Goal: Task Accomplishment & Management: Use online tool/utility

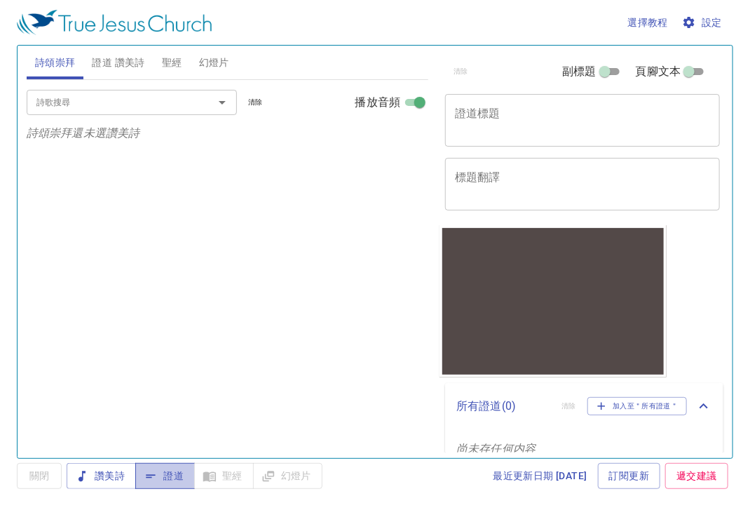
click at [155, 485] on button "證道" at bounding box center [165, 476] width 60 height 26
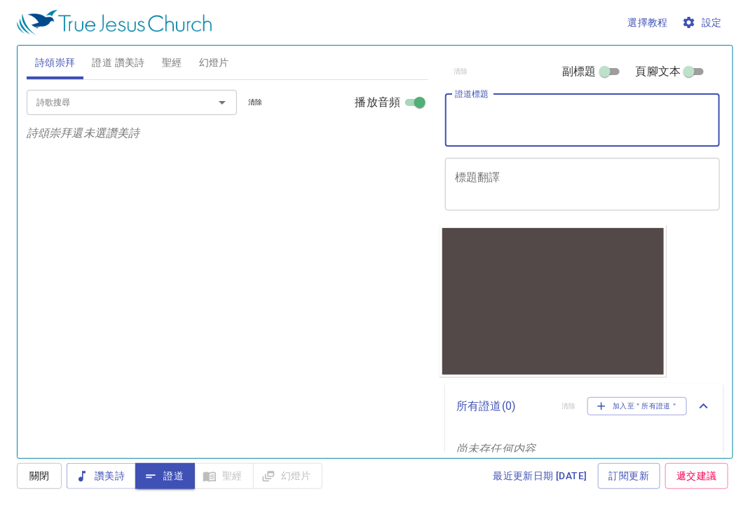
click at [475, 108] on textarea "證道標題" at bounding box center [582, 120] width 255 height 27
click at [588, 72] on input "副標題" at bounding box center [605, 74] width 50 height 17
checkbox input "true"
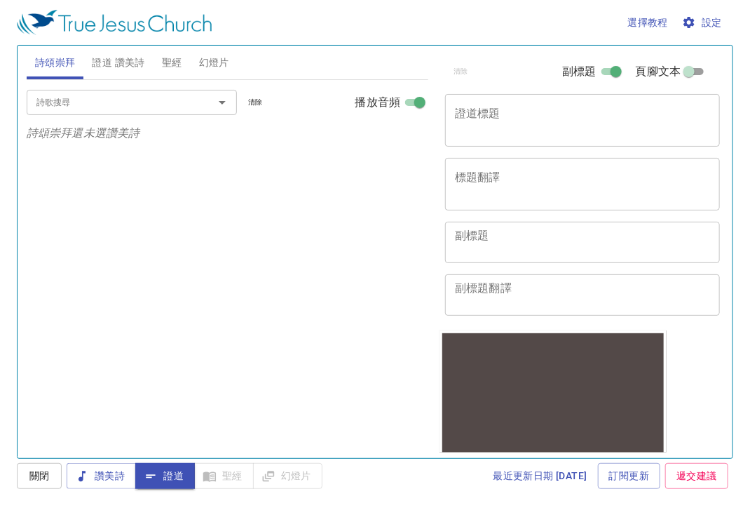
click at [517, 100] on div "x 證道標題" at bounding box center [582, 120] width 275 height 53
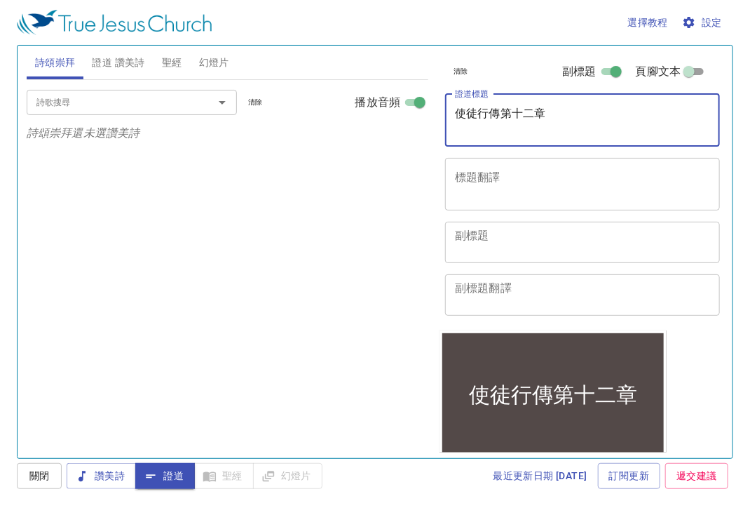
type textarea "使徒行傳第十二章"
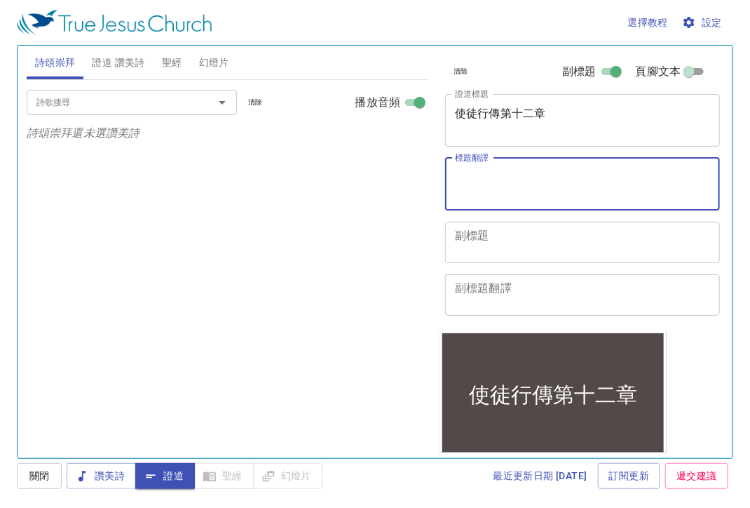
click at [499, 196] on textarea "標題翻譯" at bounding box center [582, 183] width 255 height 27
click at [495, 236] on textarea "副標題" at bounding box center [582, 242] width 255 height 27
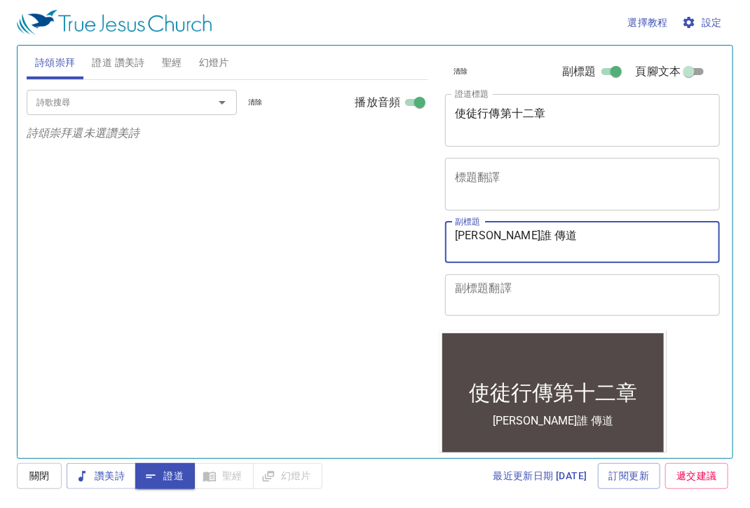
type textarea "[PERSON_NAME]誰 傳道"
click at [319, 241] on div "詩歌搜尋 詩歌搜尋 清除 播放音頻 詩頌崇拜還未選讚美詩" at bounding box center [228, 263] width 402 height 366
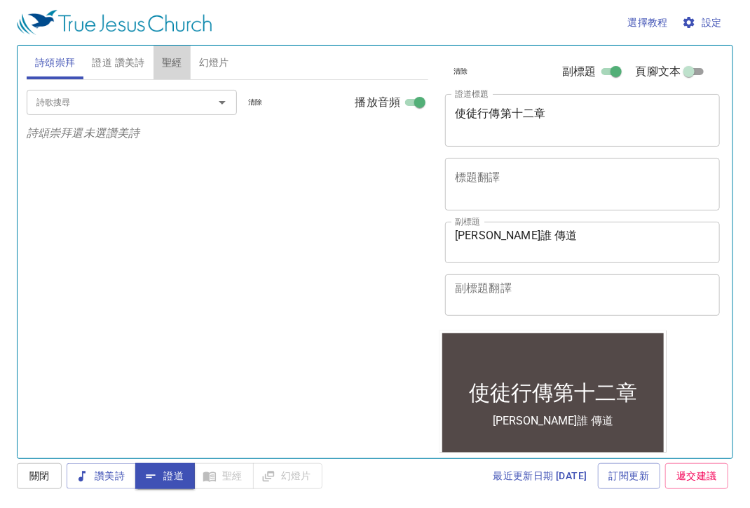
click at [180, 56] on span "聖經" at bounding box center [172, 63] width 20 height 18
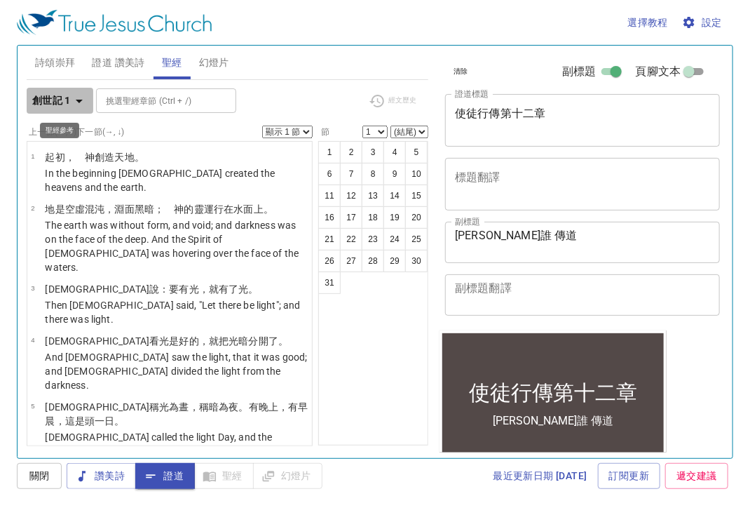
click at [56, 95] on b "創世記 1" at bounding box center [51, 101] width 39 height 18
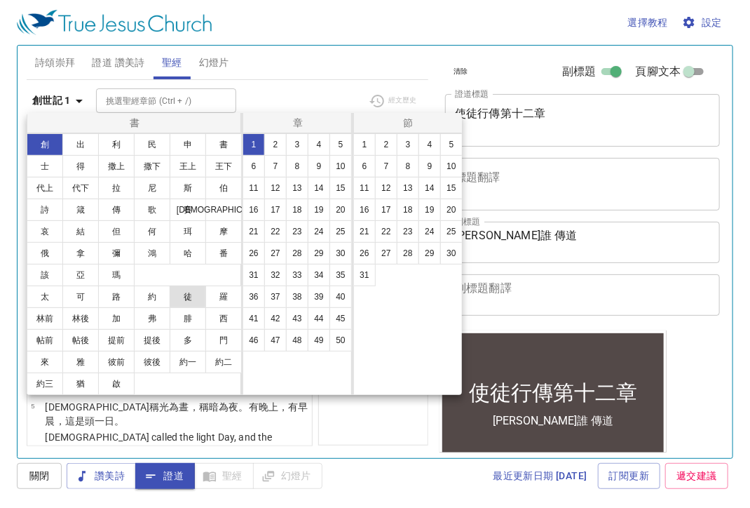
click at [183, 299] on button "徒" at bounding box center [188, 296] width 36 height 22
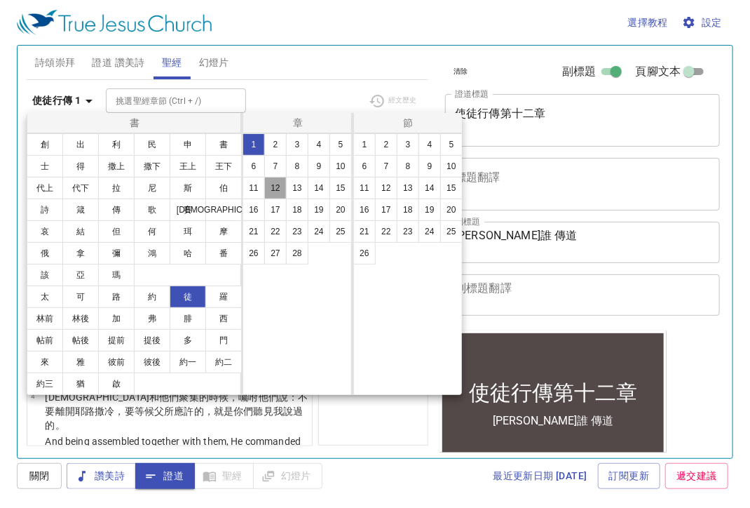
click at [276, 182] on button "12" at bounding box center [275, 188] width 22 height 22
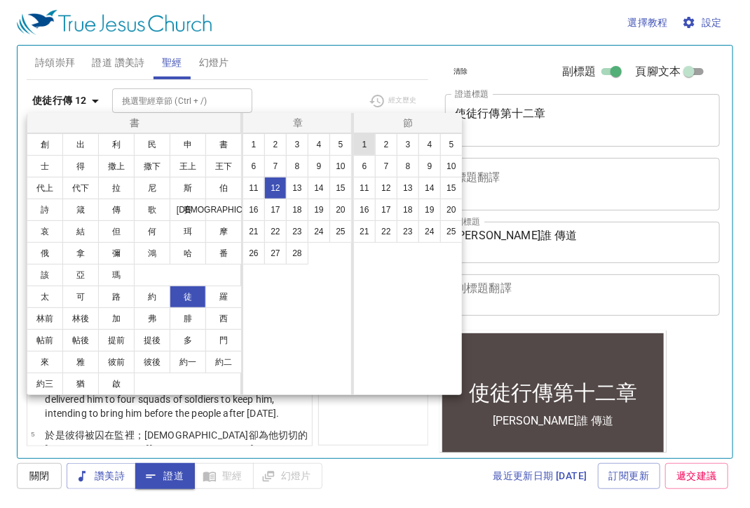
click at [360, 151] on button "1" at bounding box center [364, 144] width 22 height 22
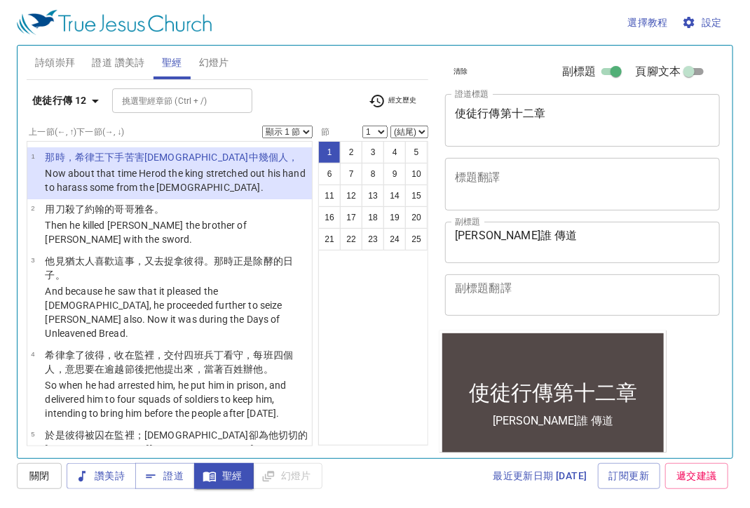
click at [292, 128] on select "顯示 1 節 顯示 2 節 顯示 3 節 顯示 4 節 顯示 5 節" at bounding box center [287, 132] width 50 height 13
select select "2"
click at [263, 126] on select "顯示 1 節 顯示 2 節 顯示 3 節 顯示 4 節 顯示 5 節" at bounding box center [287, 132] width 50 height 13
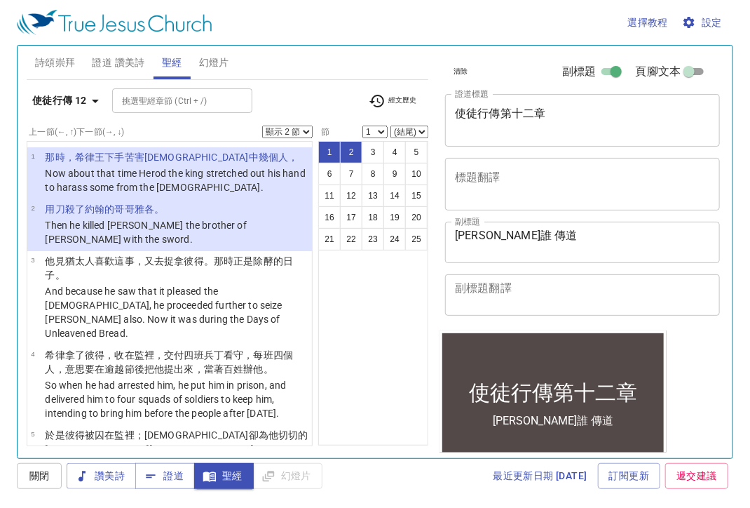
click at [300, 39] on div "選擇教程 設定" at bounding box center [372, 22] width 711 height 45
click at [175, 471] on span "證道" at bounding box center [165, 476] width 37 height 18
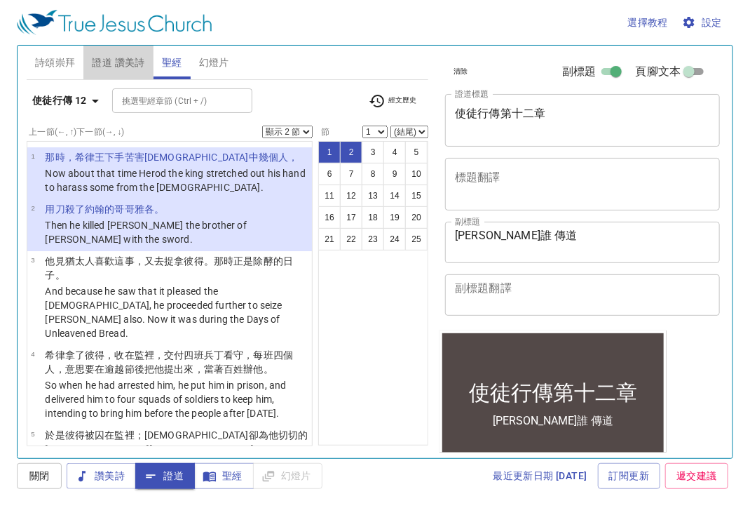
click at [120, 61] on span "證道 讚美詩" at bounding box center [118, 63] width 53 height 18
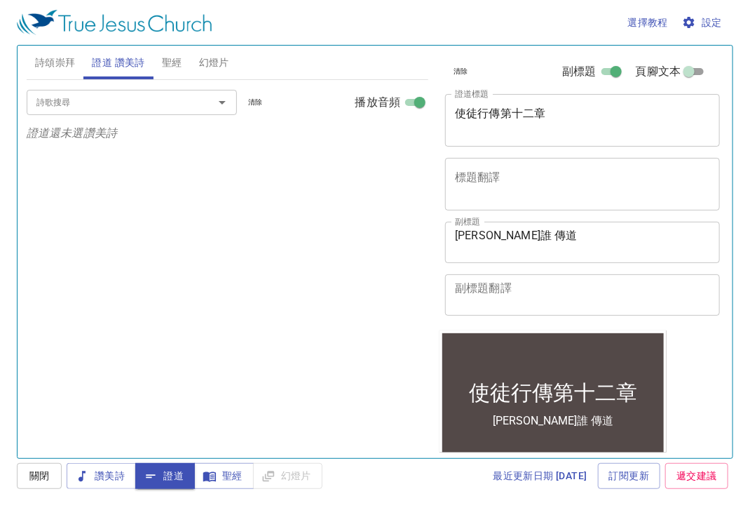
click at [129, 110] on div "詩歌搜尋" at bounding box center [132, 102] width 210 height 25
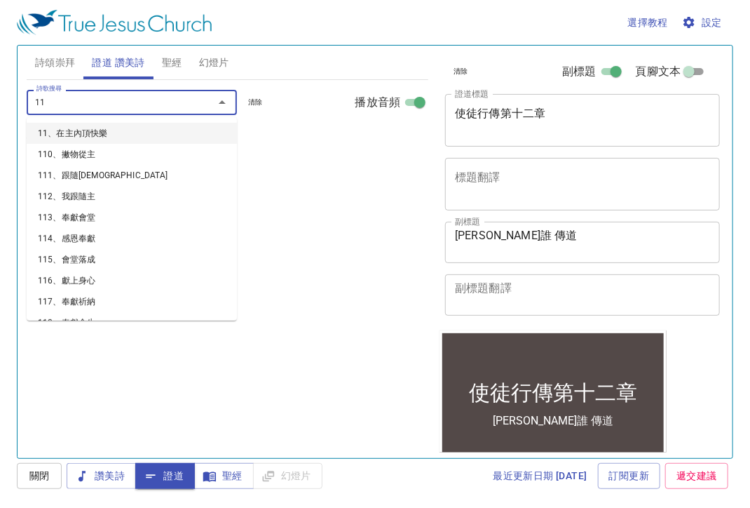
type input "119"
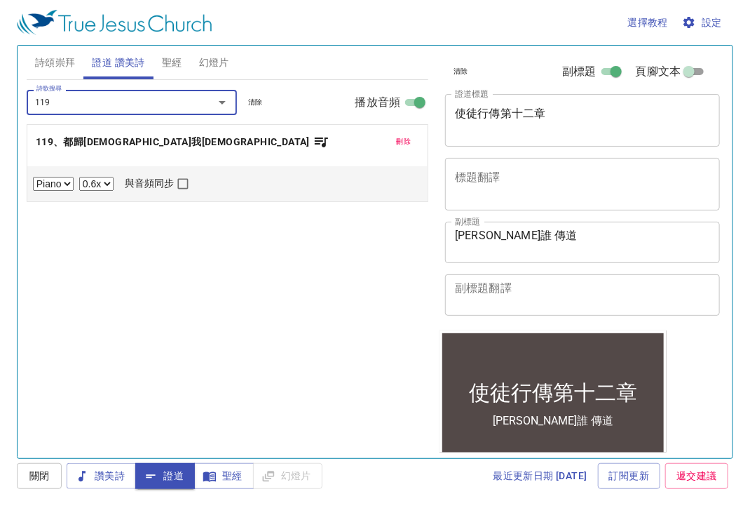
select select "1"
checkbox input "true"
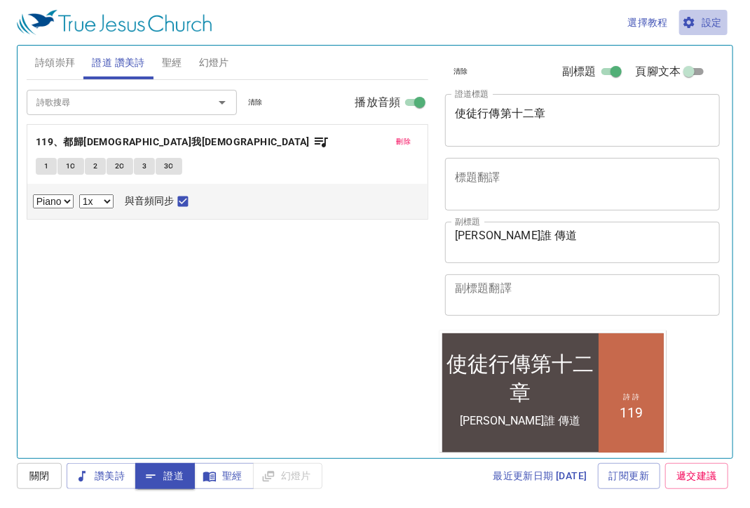
click at [721, 20] on span "設定" at bounding box center [703, 23] width 37 height 18
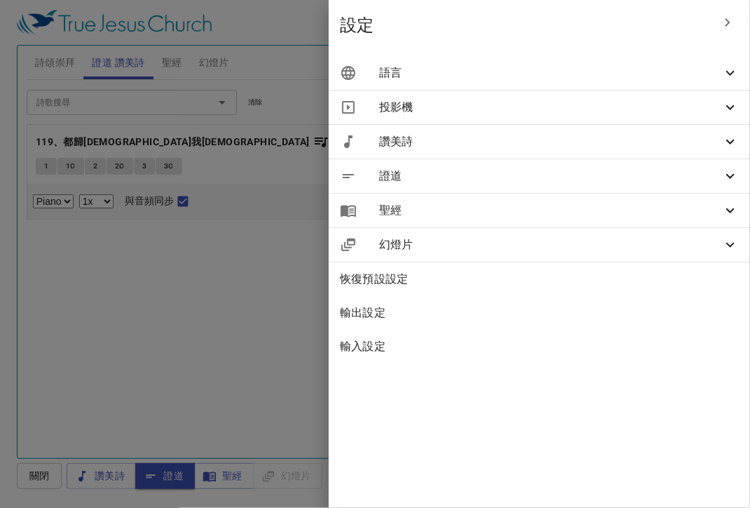
click at [474, 78] on span "語言" at bounding box center [550, 73] width 343 height 17
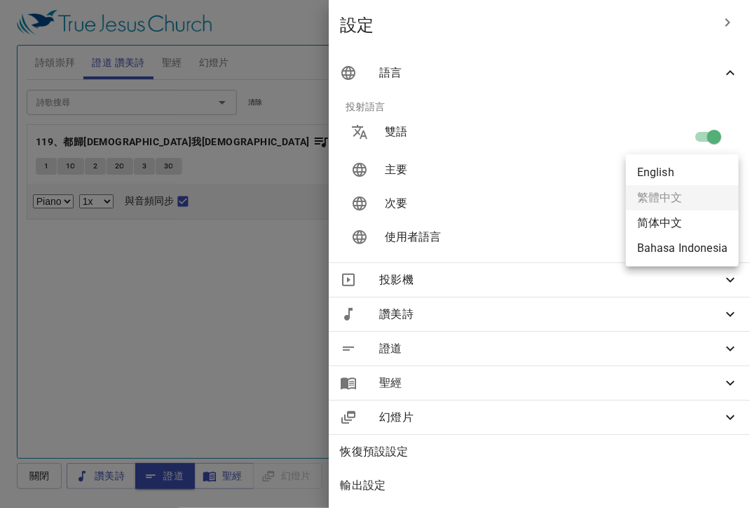
click at [698, 170] on body "選擇教程 設定 詩頌崇拜 證道 讚美詩 聖經 幻燈片 詩歌搜尋 詩歌搜尋 清除 播放音頻 詩頌崇拜還未選讚美詩 詩歌搜尋 詩歌搜尋 清除 播放音頻 刪除 11…" at bounding box center [375, 254] width 750 height 508
click at [682, 168] on li "English" at bounding box center [682, 172] width 113 height 25
type input "en"
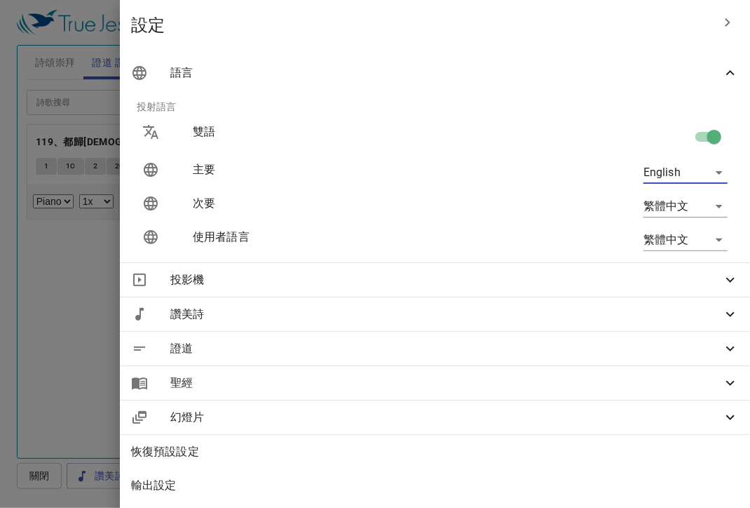
click at [139, 342] on div at bounding box center [375, 254] width 750 height 508
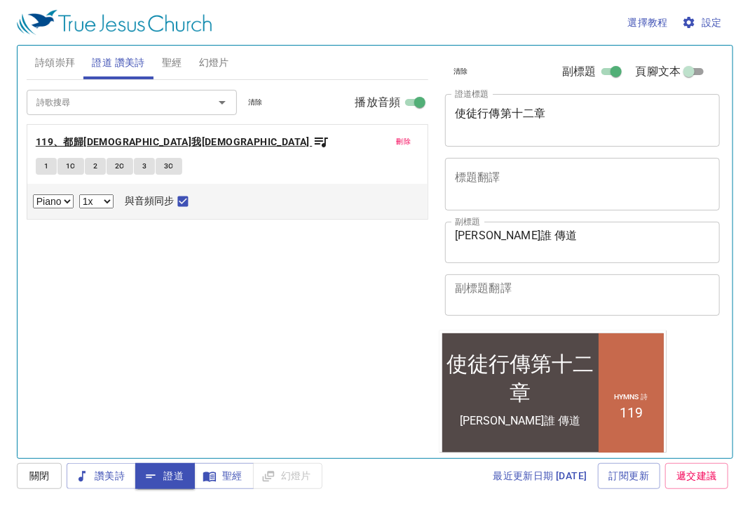
click at [102, 141] on b "119、都歸[DEMOGRAPHIC_DATA]我[DEMOGRAPHIC_DATA]" at bounding box center [173, 142] width 274 height 18
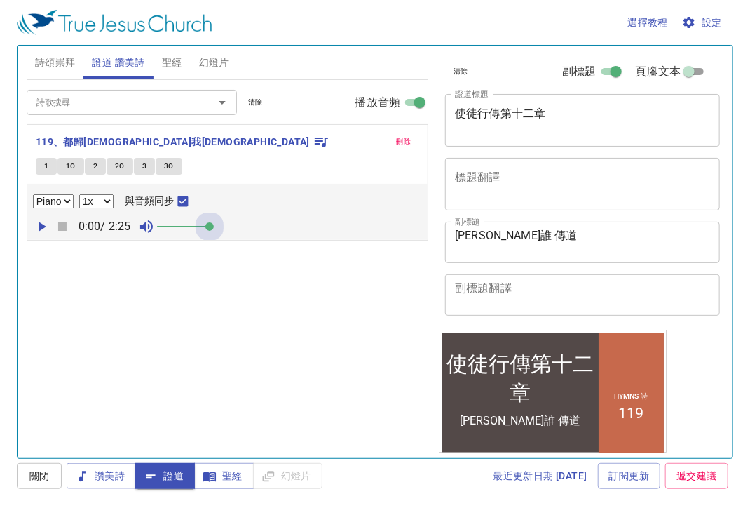
drag, startPoint x: 167, startPoint y: 227, endPoint x: 310, endPoint y: 239, distance: 143.6
click at [310, 239] on div "刪除 119、都歸[PERSON_NAME][DEMOGRAPHIC_DATA] 1 1C 2 2C 3 3C Piano 0.6x 0.7x 0.8x 0.…" at bounding box center [228, 182] width 402 height 116
click at [40, 162] on button "1" at bounding box center [46, 166] width 21 height 17
checkbox input "false"
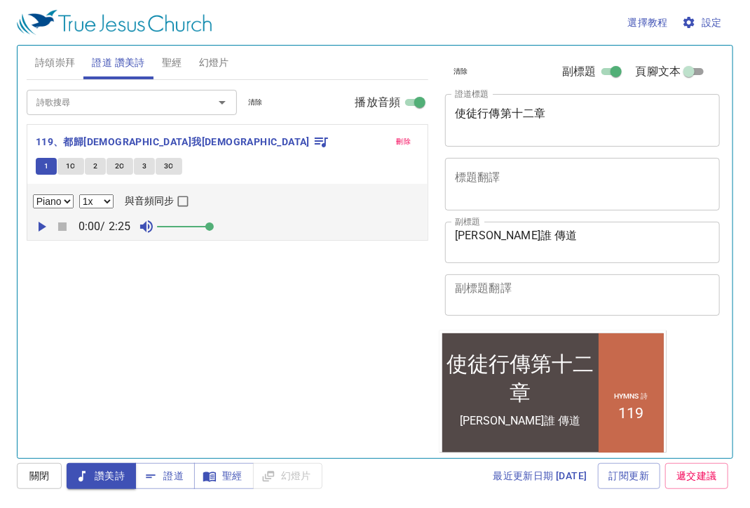
click at [45, 230] on icon "button" at bounding box center [41, 226] width 17 height 17
click at [64, 225] on icon "button" at bounding box center [62, 226] width 8 height 8
click at [165, 476] on span "證道" at bounding box center [165, 476] width 37 height 18
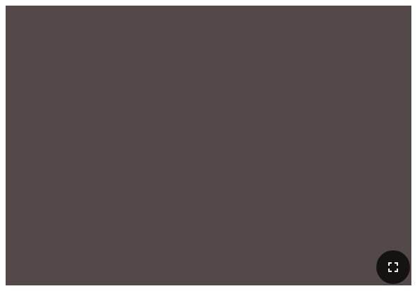
click at [384, 273] on icon "button" at bounding box center [392, 267] width 17 height 17
